Goal: Navigation & Orientation: Find specific page/section

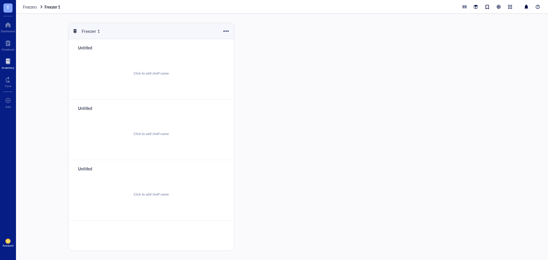
click at [6, 61] on div at bounding box center [8, 61] width 13 height 9
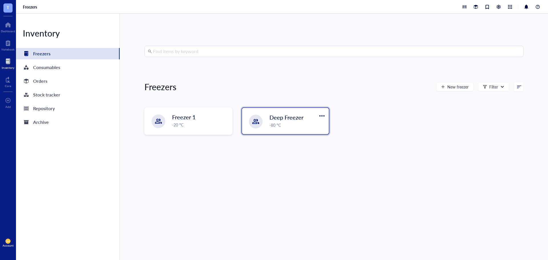
click at [262, 116] on div "Deep Freezer -80 °C" at bounding box center [285, 121] width 87 height 26
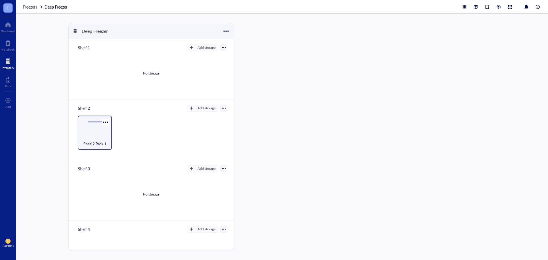
click at [104, 138] on div "Shelf 2 Rack 1" at bounding box center [94, 140] width 29 height 13
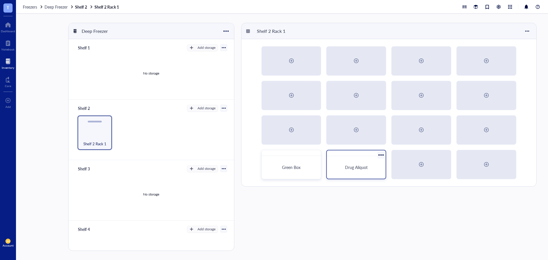
click at [333, 158] on div "Drug Aliquot" at bounding box center [356, 167] width 54 height 18
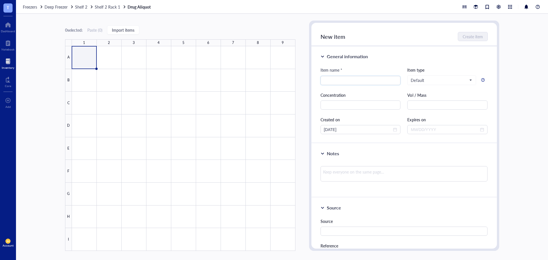
click at [32, 6] on span "Freezers" at bounding box center [30, 7] width 14 height 6
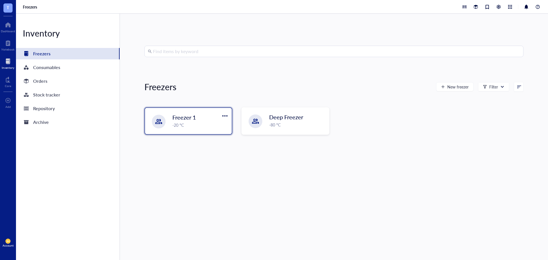
click at [196, 121] on div "Freezer 1" at bounding box center [196, 117] width 48 height 8
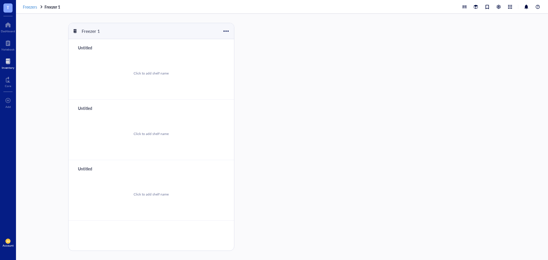
click at [37, 7] on span "Freezers" at bounding box center [30, 7] width 14 height 6
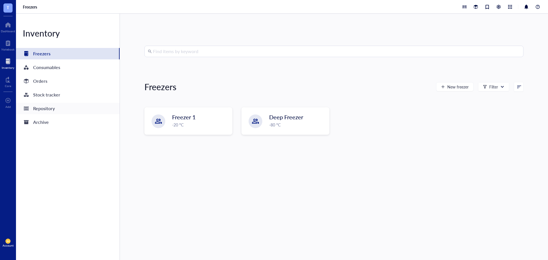
click at [44, 110] on div "Repository" at bounding box center [44, 108] width 22 height 8
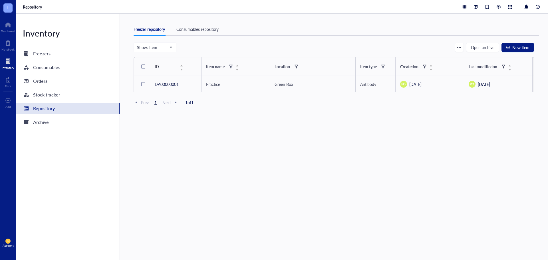
click at [192, 27] on div "Consumables repository" at bounding box center [197, 29] width 42 height 6
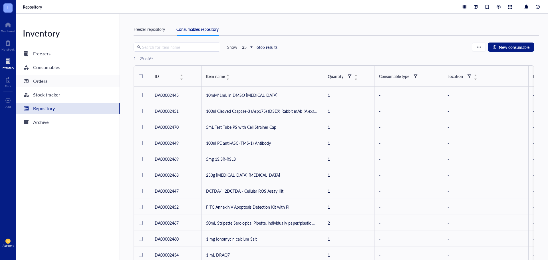
click at [44, 80] on div "Orders" at bounding box center [40, 81] width 14 height 8
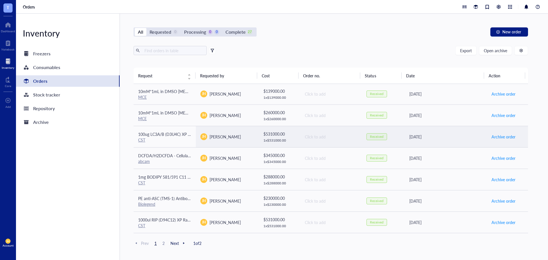
scroll to position [157, 0]
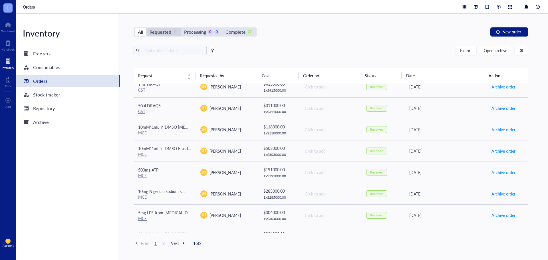
click at [151, 29] on div "Requested" at bounding box center [161, 32] width 22 height 8
click at [146, 28] on input "Requested 0" at bounding box center [146, 28] width 0 height 0
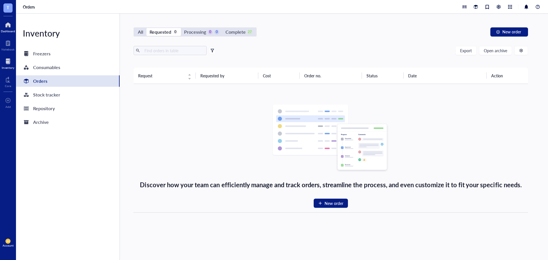
click at [9, 26] on div at bounding box center [8, 24] width 14 height 9
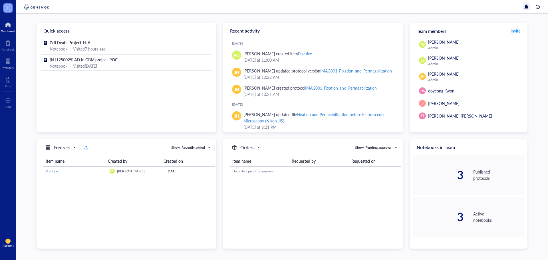
click at [528, 5] on div at bounding box center [526, 6] width 7 height 7
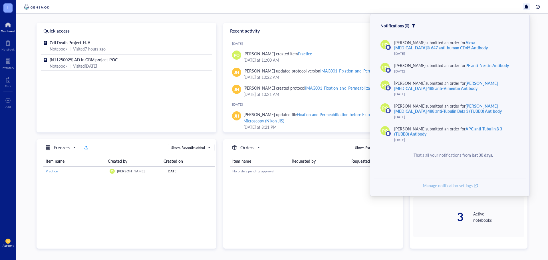
click at [456, 185] on span "Manage notification settings" at bounding box center [448, 185] width 50 height 5
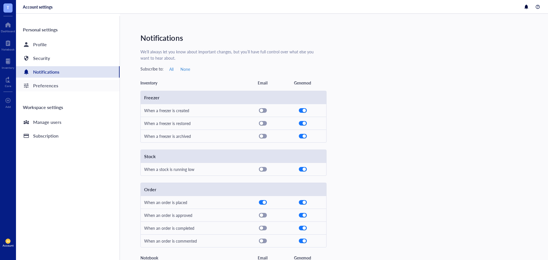
click at [89, 88] on div "Preferences" at bounding box center [68, 85] width 104 height 11
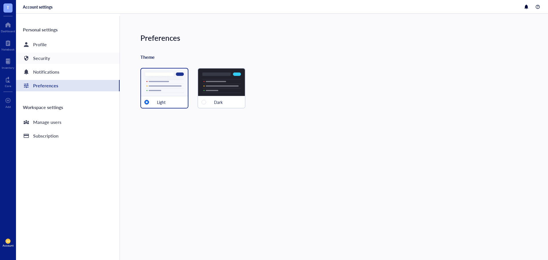
click at [97, 59] on div "Security" at bounding box center [68, 57] width 104 height 11
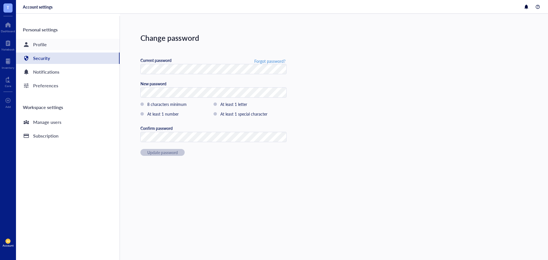
click at [102, 45] on div "Profile" at bounding box center [68, 44] width 104 height 11
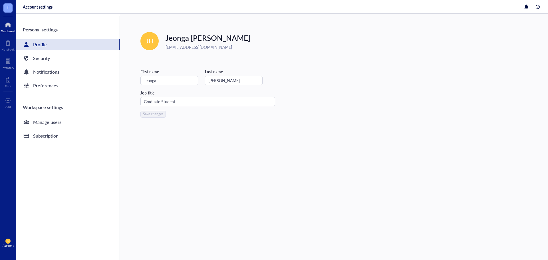
click at [7, 25] on div at bounding box center [8, 24] width 14 height 9
